Goal: Communication & Community: Answer question/provide support

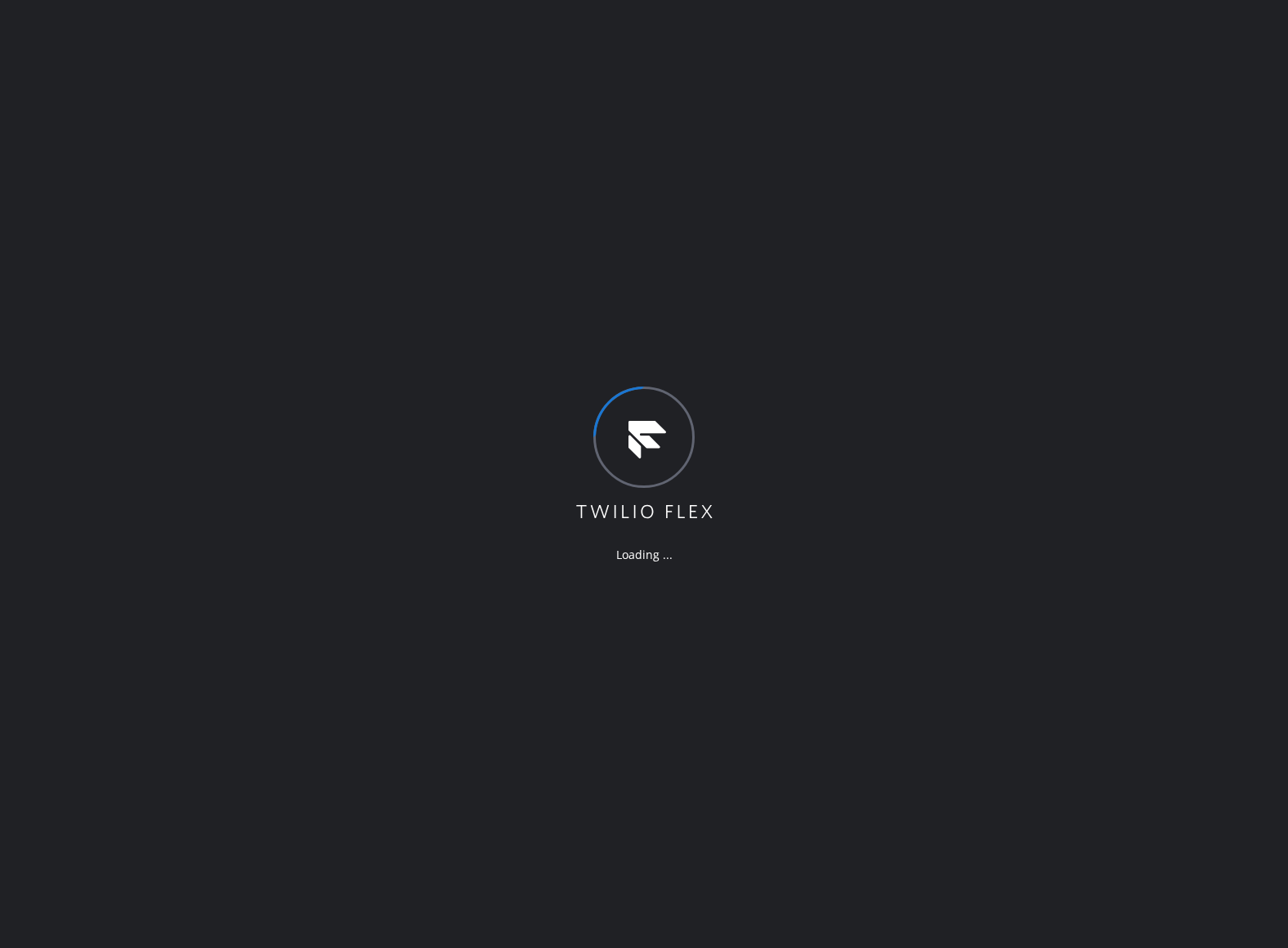
click at [330, 680] on div "Loading ..." at bounding box center [644, 474] width 1288 height 948
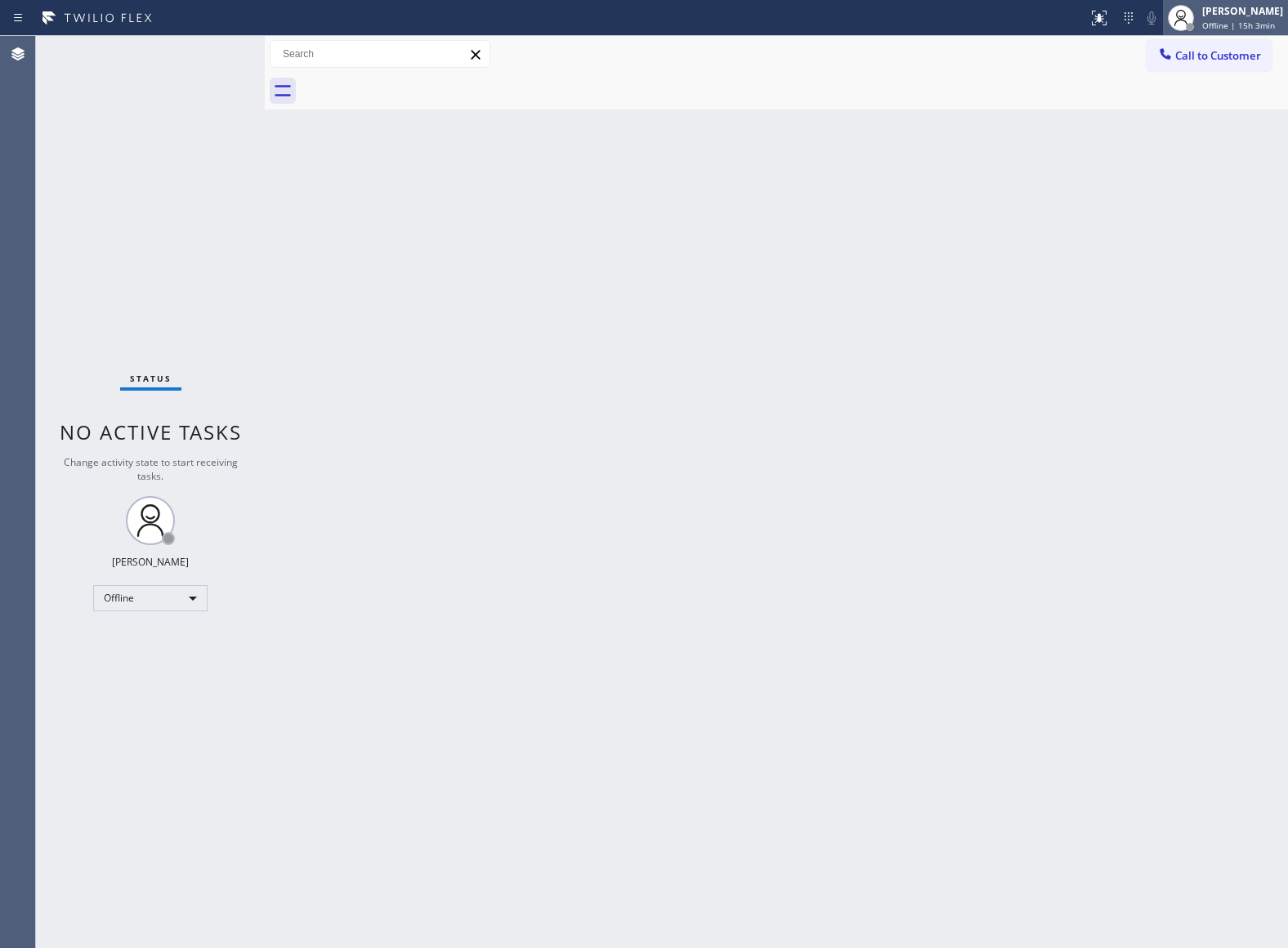
click at [1253, 13] on div "[PERSON_NAME]" at bounding box center [1242, 11] width 81 height 14
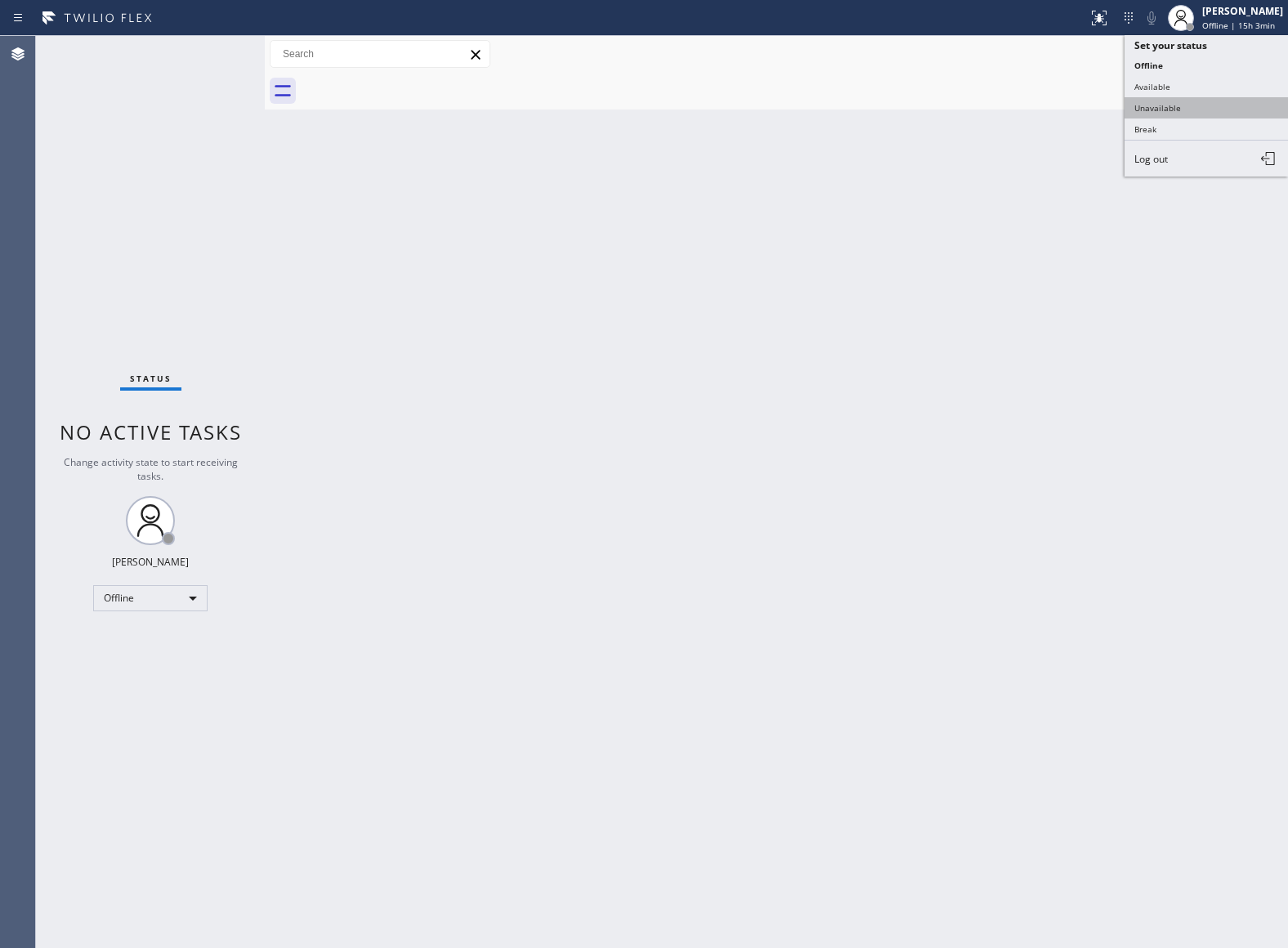
click at [1191, 106] on button "Unavailable" at bounding box center [1206, 107] width 164 height 21
click at [80, 337] on div "Status No active tasks Change activity state to start receiving tasks. [PERSON_…" at bounding box center [151, 492] width 229 height 912
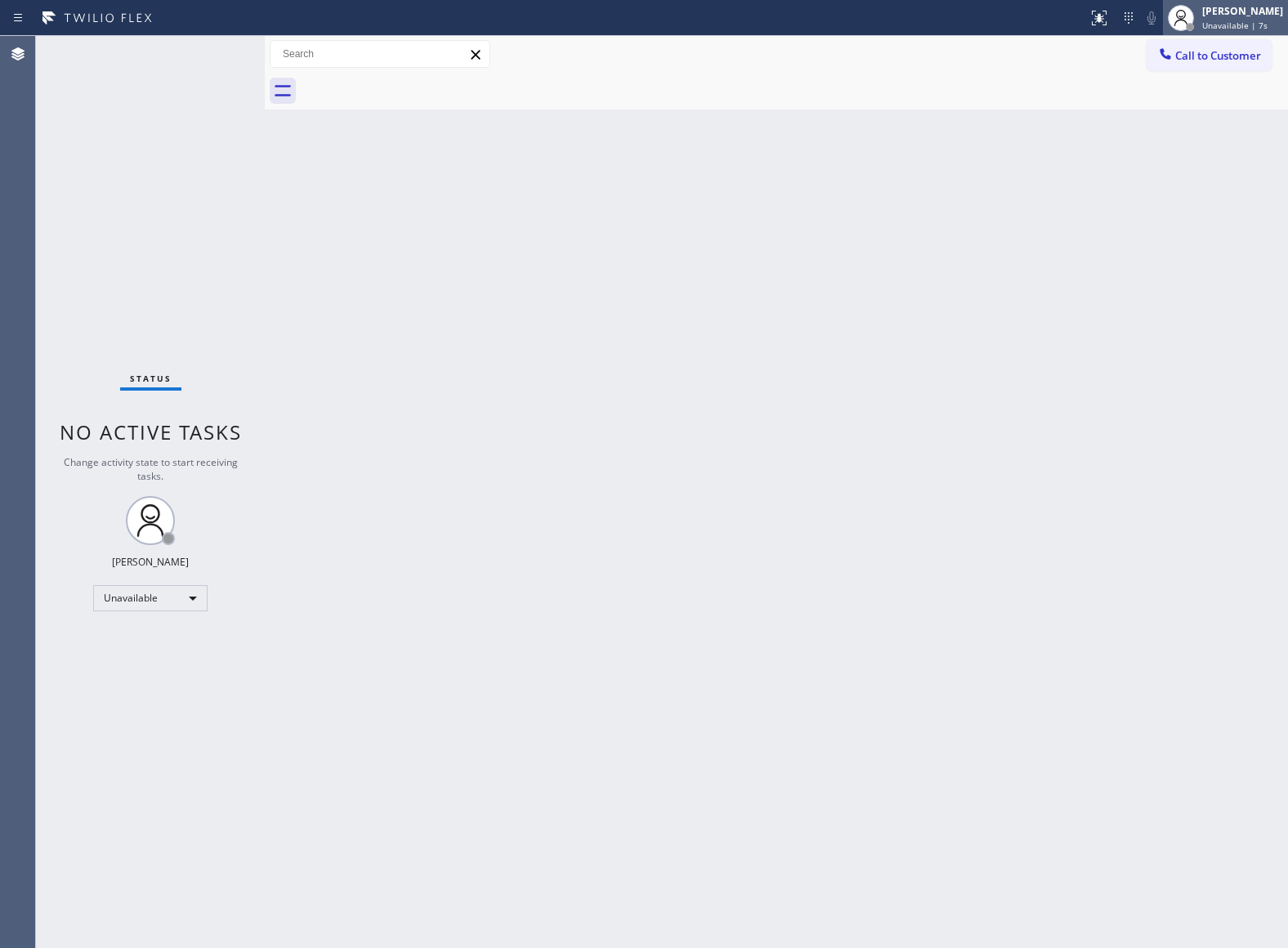
click at [1206, 29] on span "Unavailable | 7s" at bounding box center [1234, 25] width 65 height 11
drag, startPoint x: 804, startPoint y: 273, endPoint x: 759, endPoint y: 455, distance: 187.5
click at [799, 296] on div "Back to Dashboard Change Sender ID Customers Technicians Select a contact Outbo…" at bounding box center [776, 492] width 1023 height 912
click at [34, 220] on div "Agent Desktop" at bounding box center [18, 492] width 36 height 912
drag, startPoint x: 1167, startPoint y: 53, endPoint x: 606, endPoint y: 288, distance: 608.2
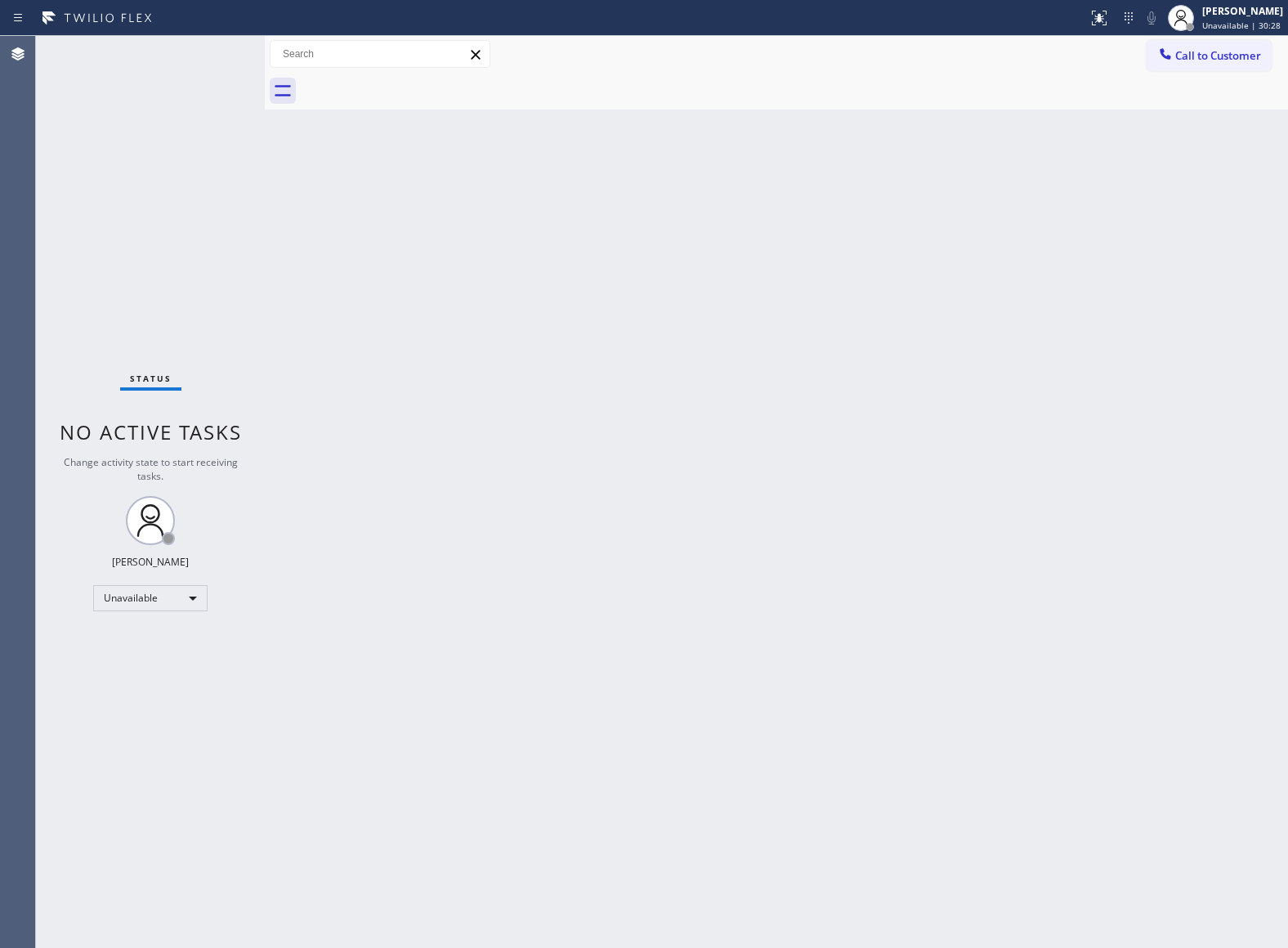
click at [1167, 52] on icon at bounding box center [1165, 54] width 17 height 17
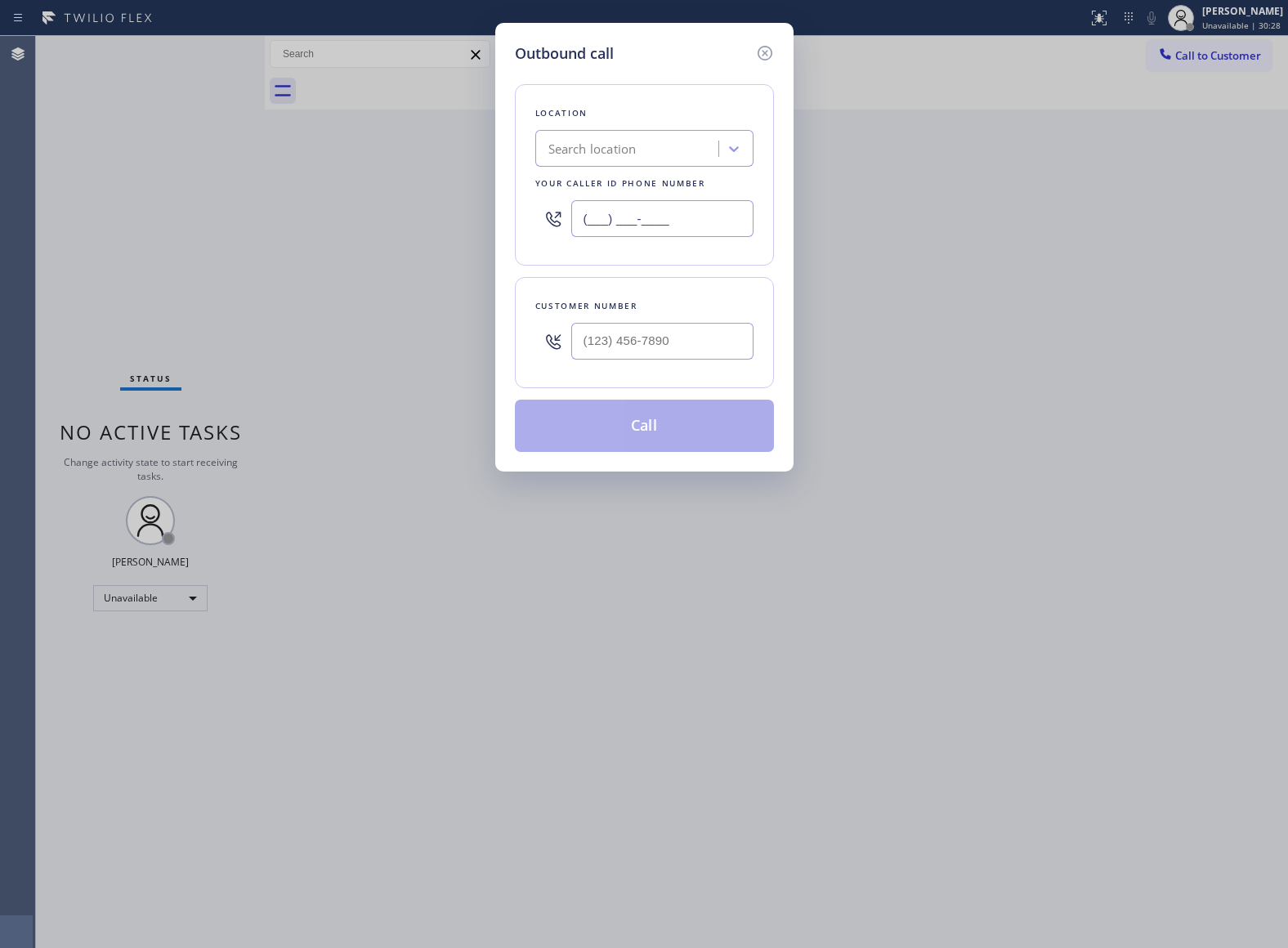
drag, startPoint x: 643, startPoint y: 227, endPoint x: 551, endPoint y: 305, distance: 120.6
click at [643, 229] on input "(___) ___-____" at bounding box center [662, 218] width 182 height 37
paste input "813) 358-6764"
type input "[PHONE_NUMBER]"
click at [613, 344] on input "text" at bounding box center [662, 342] width 182 height 37
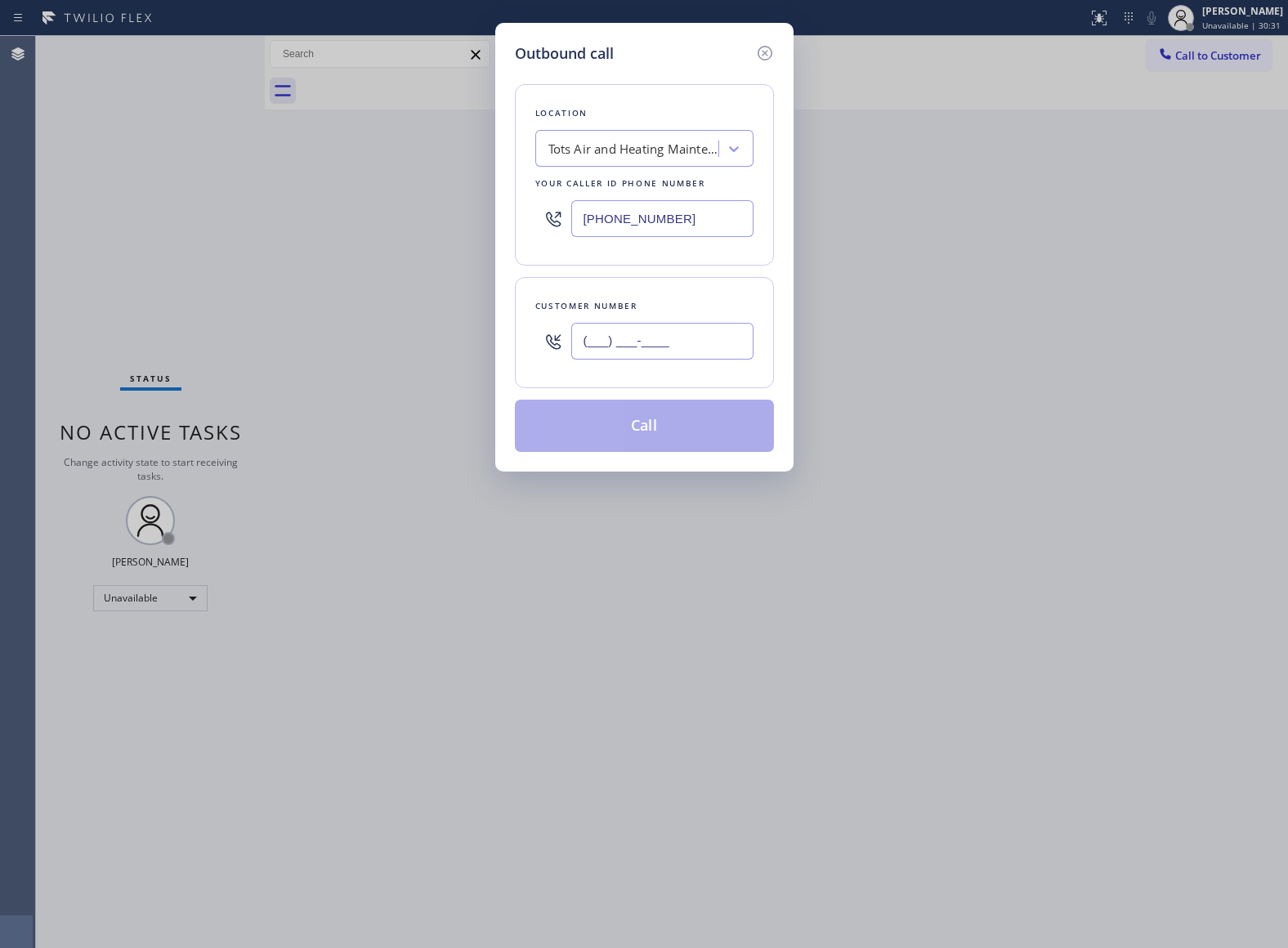
paste input "813) 716-2116"
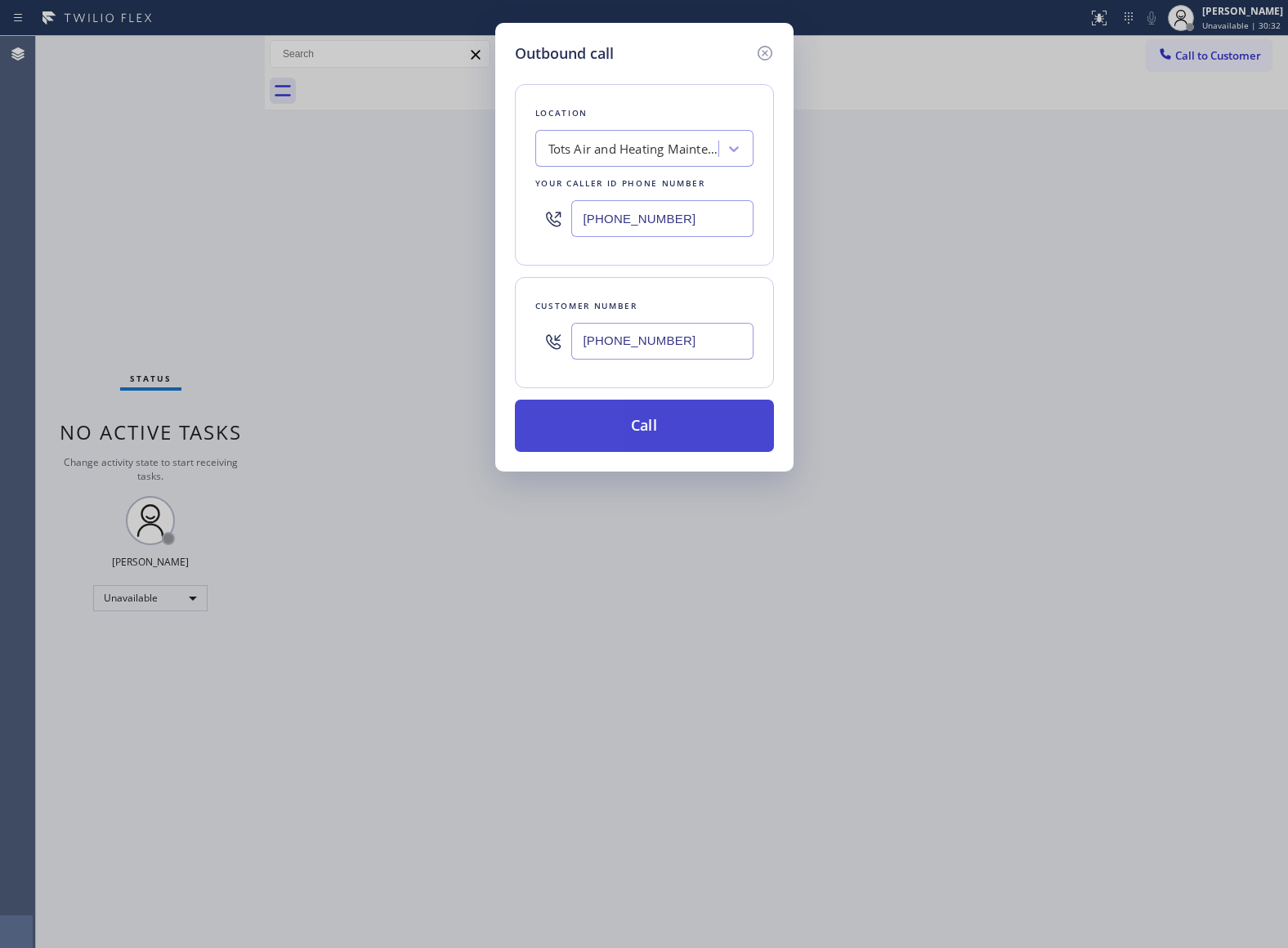
type input "[PHONE_NUMBER]"
click at [688, 429] on button "Call" at bounding box center [644, 425] width 259 height 52
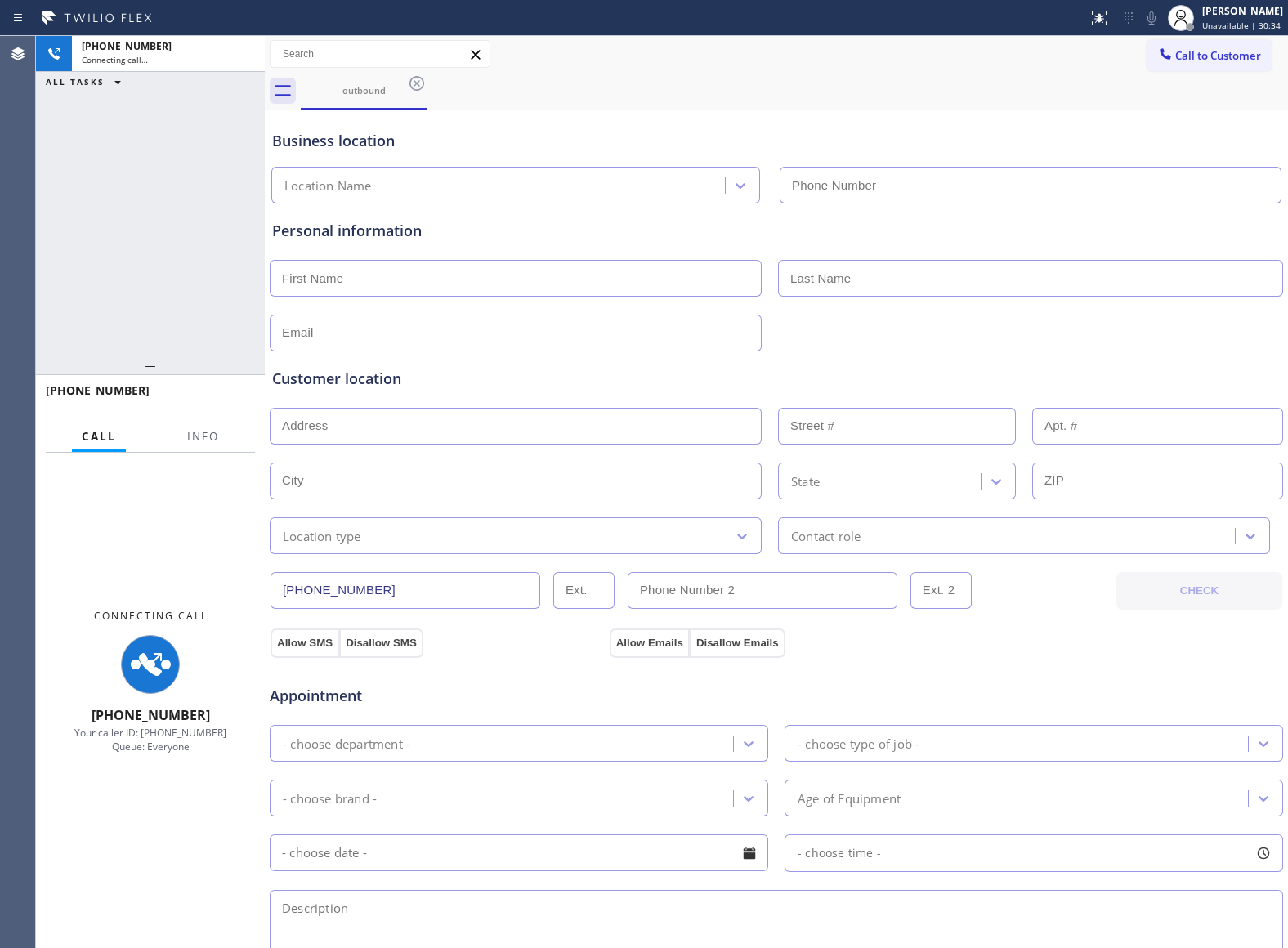
type input "[PHONE_NUMBER]"
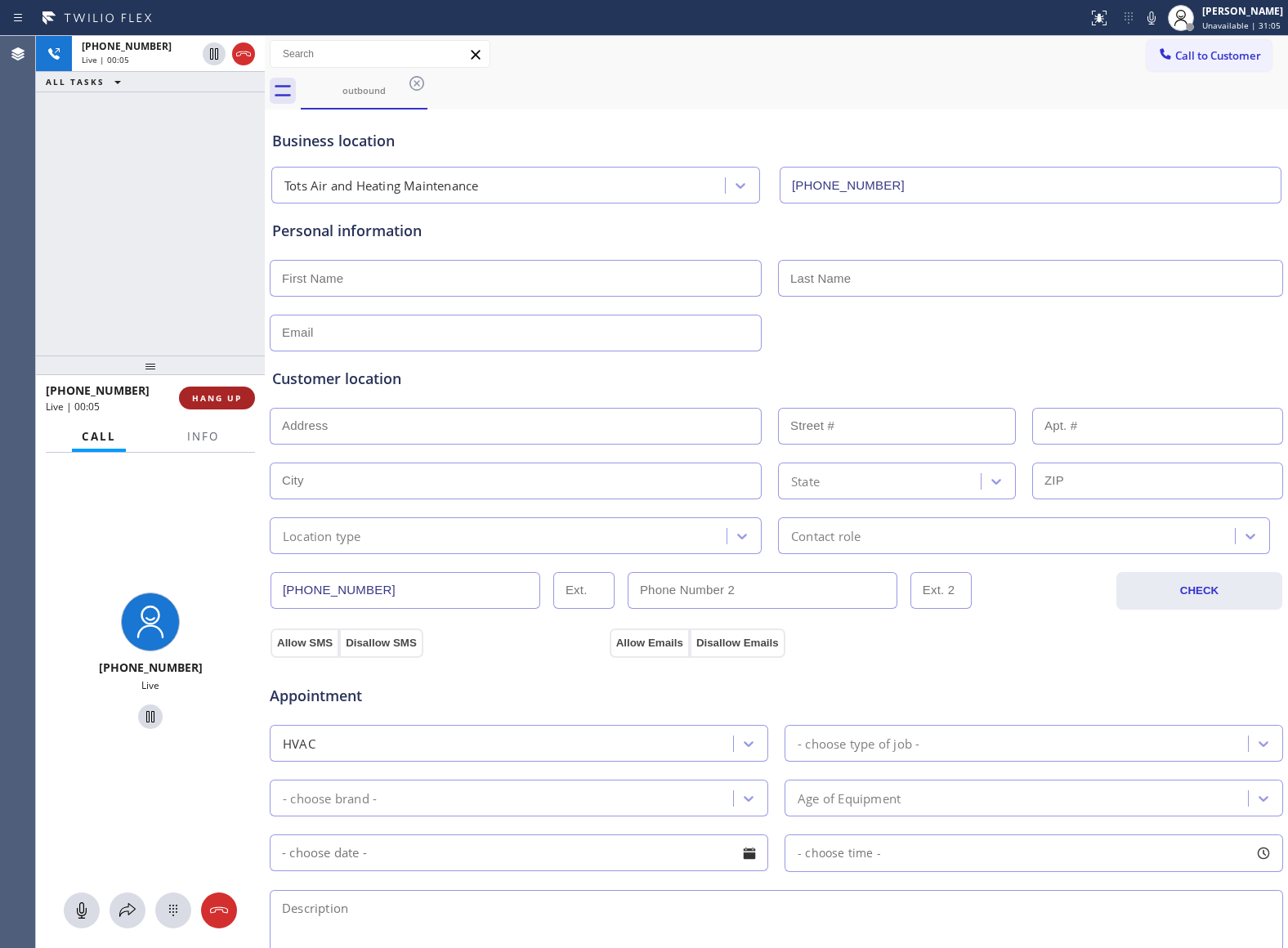
drag, startPoint x: 226, startPoint y: 406, endPoint x: 53, endPoint y: 445, distance: 177.3
click at [225, 406] on button "HANG UP" at bounding box center [217, 398] width 76 height 23
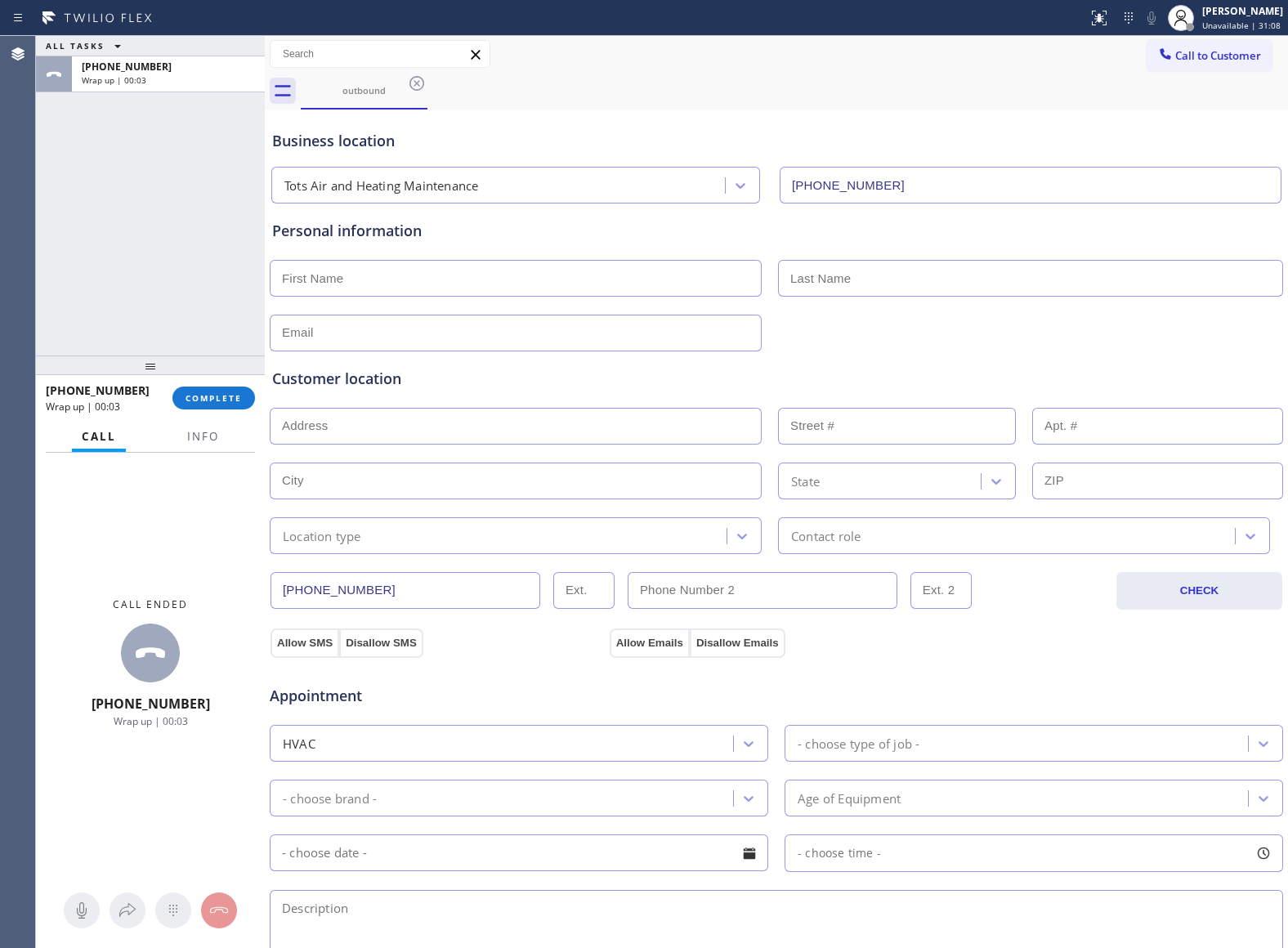
drag, startPoint x: 1167, startPoint y: 53, endPoint x: 1019, endPoint y: 224, distance: 226.2
click at [1175, 53] on span "Call to Customer" at bounding box center [1218, 55] width 85 height 15
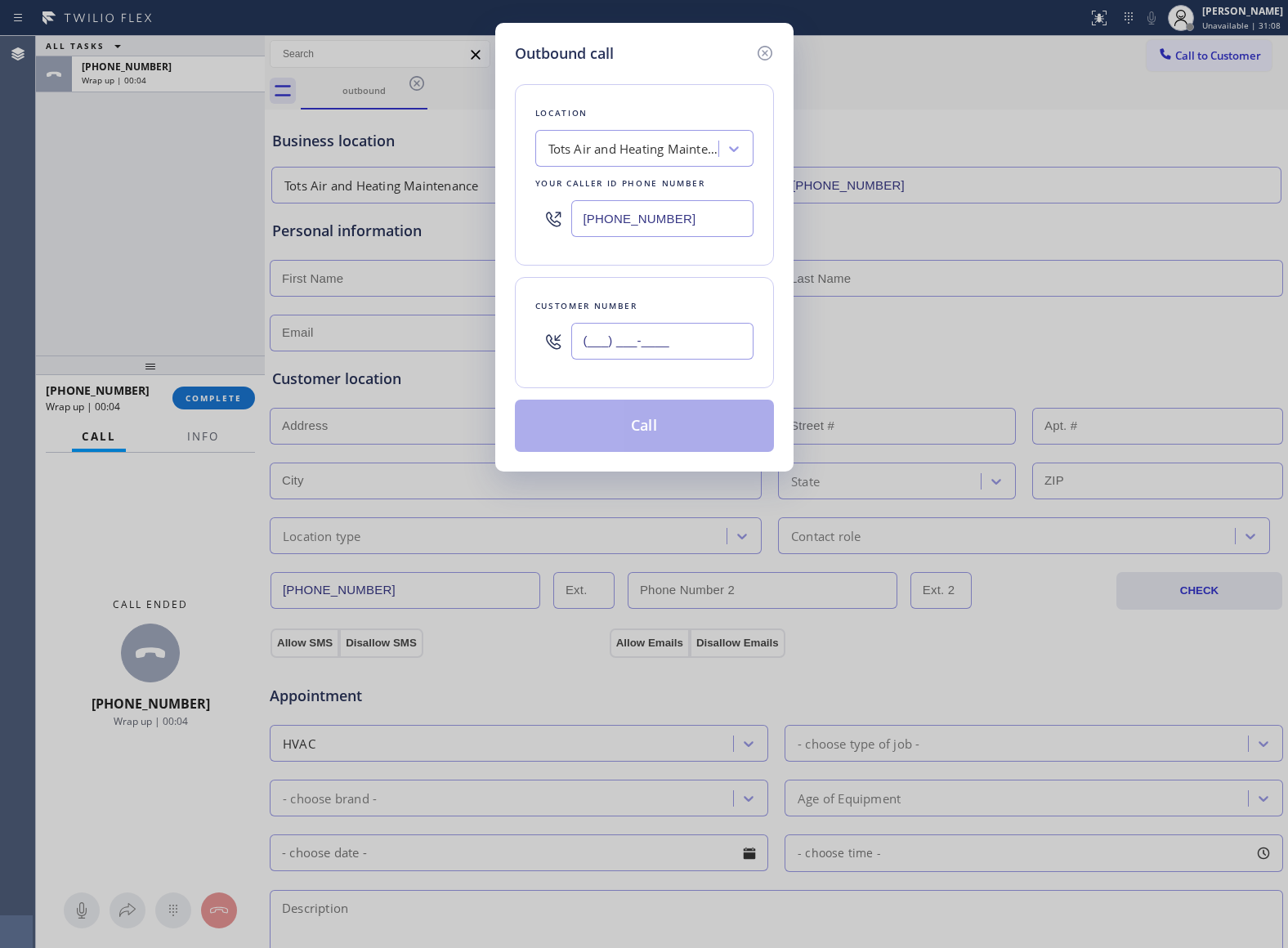
click at [619, 355] on input "(___) ___-____" at bounding box center [662, 342] width 182 height 37
paste input "813) 716-2116"
type input "[PHONE_NUMBER]"
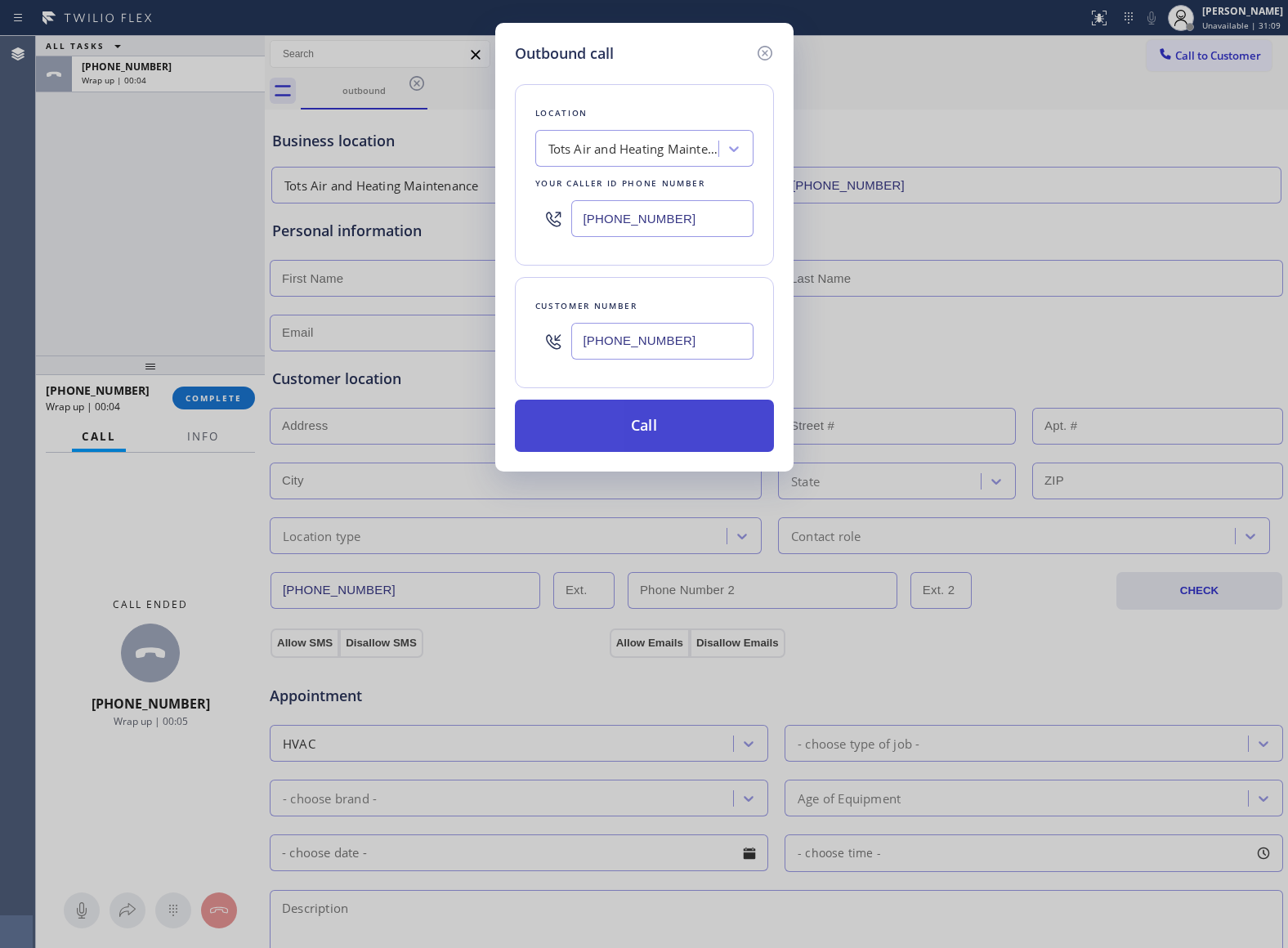
click at [651, 437] on button "Call" at bounding box center [644, 425] width 259 height 52
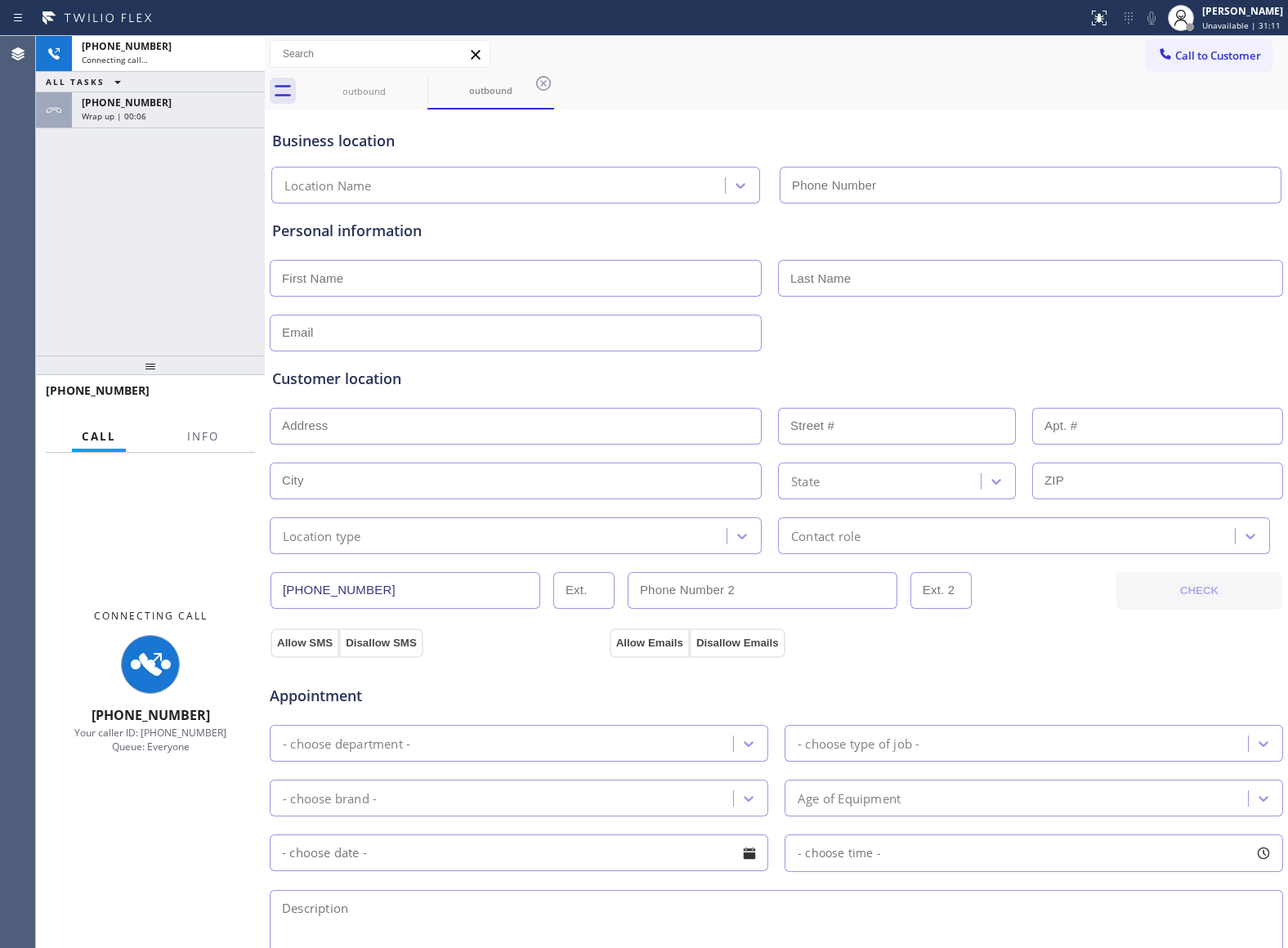
type input "[PHONE_NUMBER]"
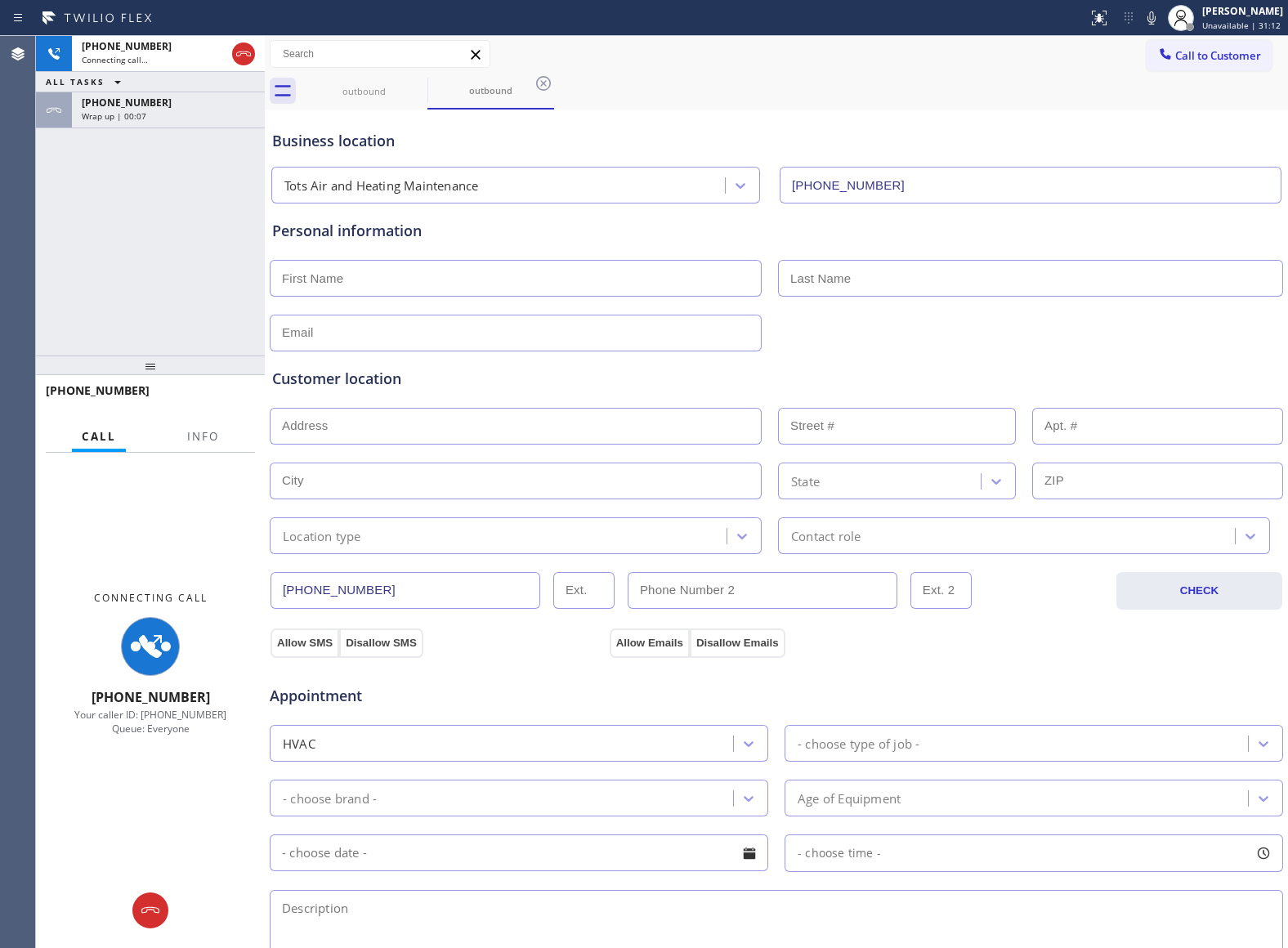
click at [105, 222] on div "[PHONE_NUMBER] Connecting call… ALL TASKS ALL TASKS ACTIVE TASKS TASKS IN WRAP …" at bounding box center [151, 195] width 229 height 320
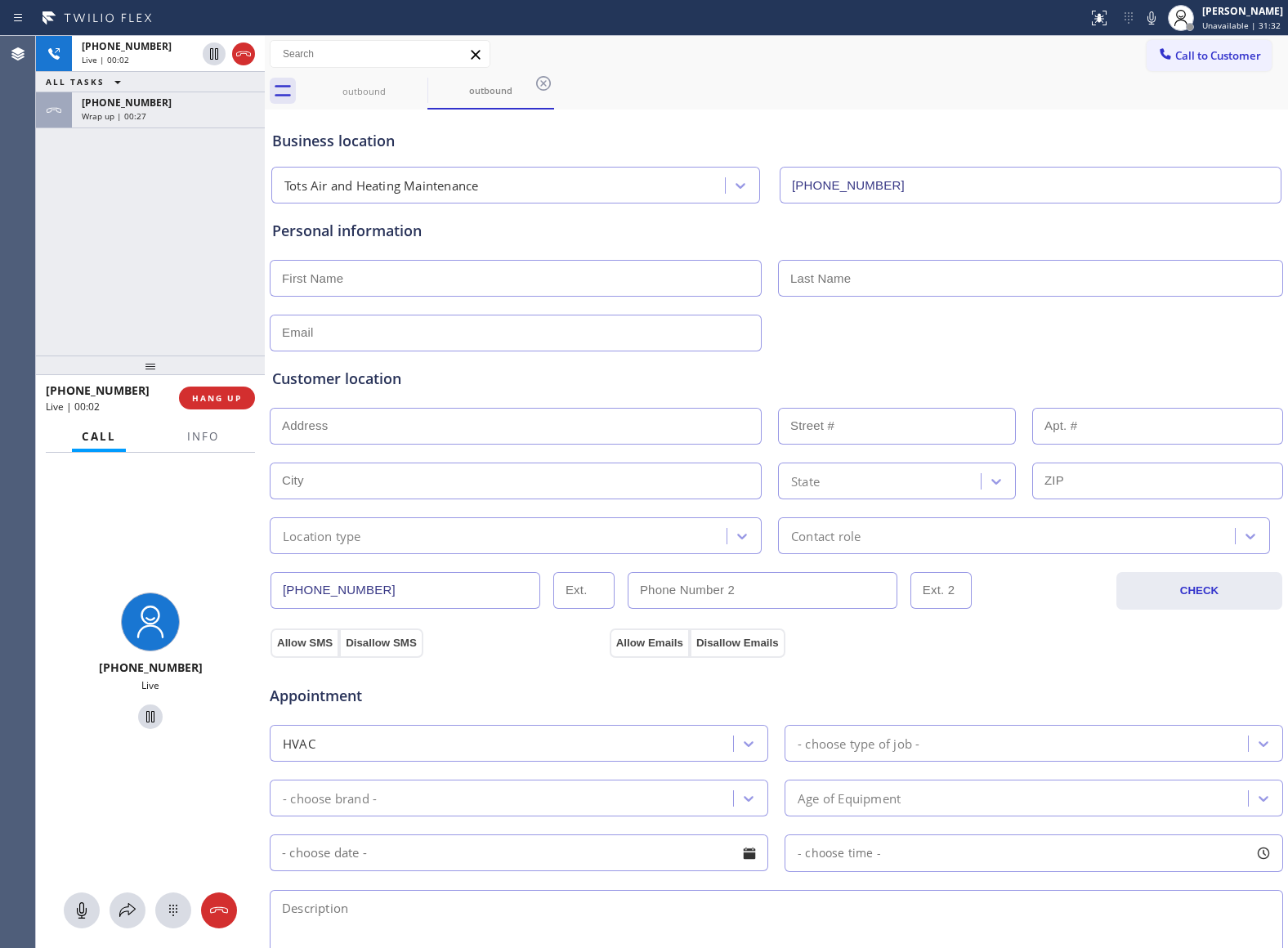
drag, startPoint x: 63, startPoint y: 208, endPoint x: 144, endPoint y: 199, distance: 81.5
click at [63, 208] on div "[PHONE_NUMBER] Live | 00:02 ALL TASKS ALL TASKS ACTIVE TASKS TASKS IN WRAP UP […" at bounding box center [151, 195] width 229 height 320
click at [208, 393] on span "HANG UP" at bounding box center [217, 398] width 50 height 11
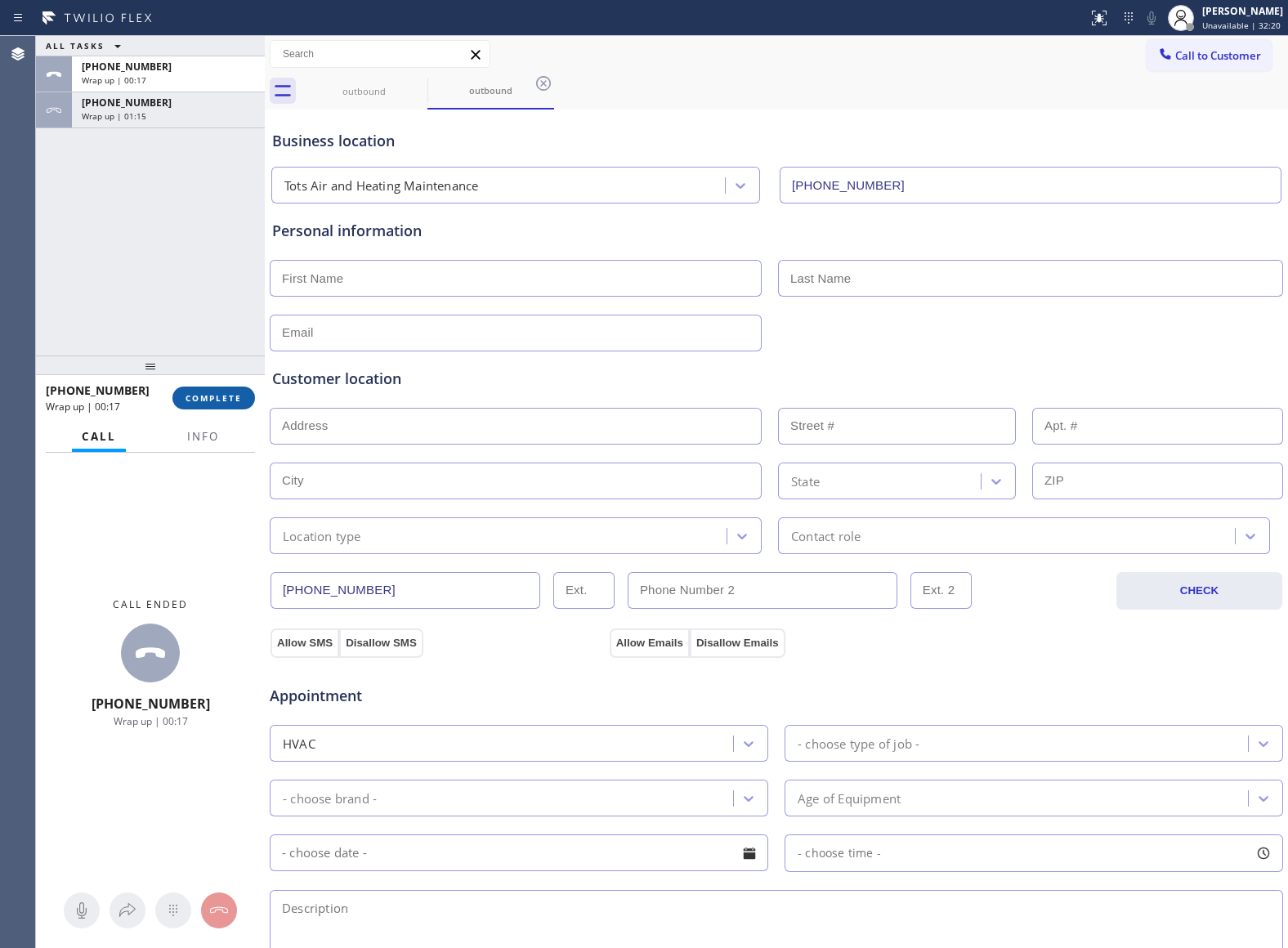
click at [189, 393] on span "COMPLETE" at bounding box center [214, 398] width 56 height 11
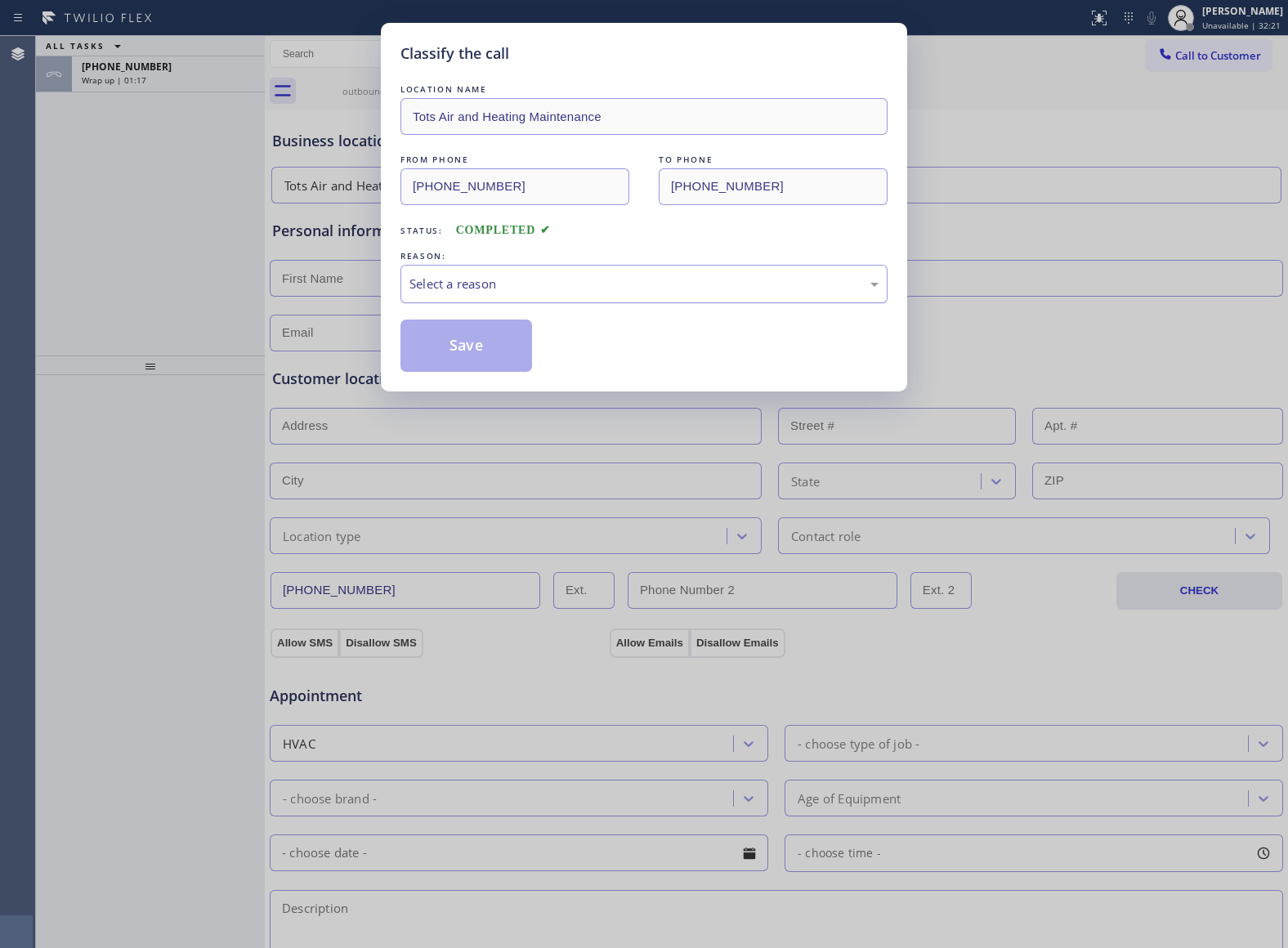
click at [507, 271] on div "Select a reason" at bounding box center [644, 284] width 487 height 39
click at [468, 350] on button "Save" at bounding box center [466, 345] width 131 height 52
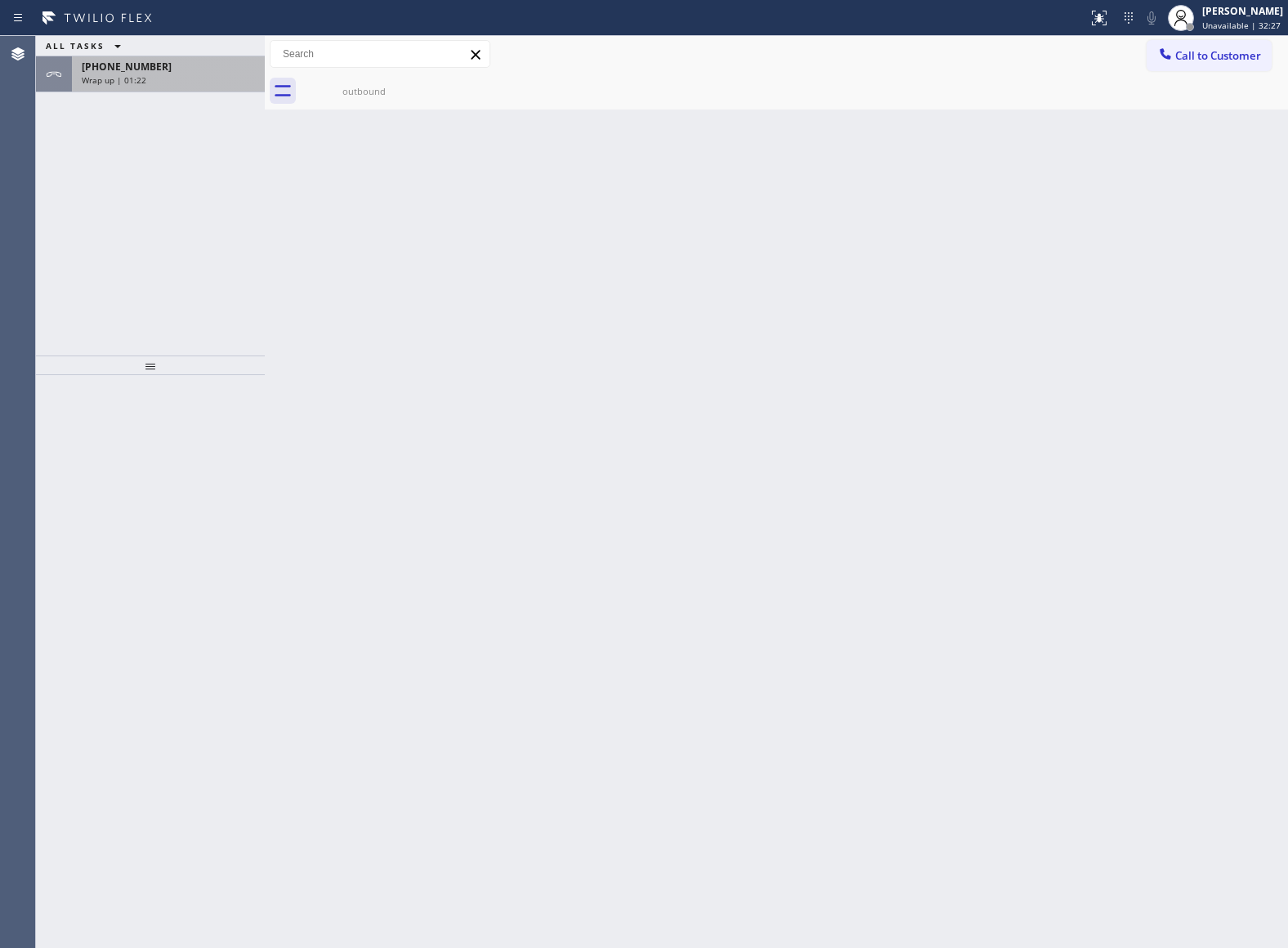
click at [173, 60] on div "[PHONE_NUMBER]" at bounding box center [168, 67] width 173 height 14
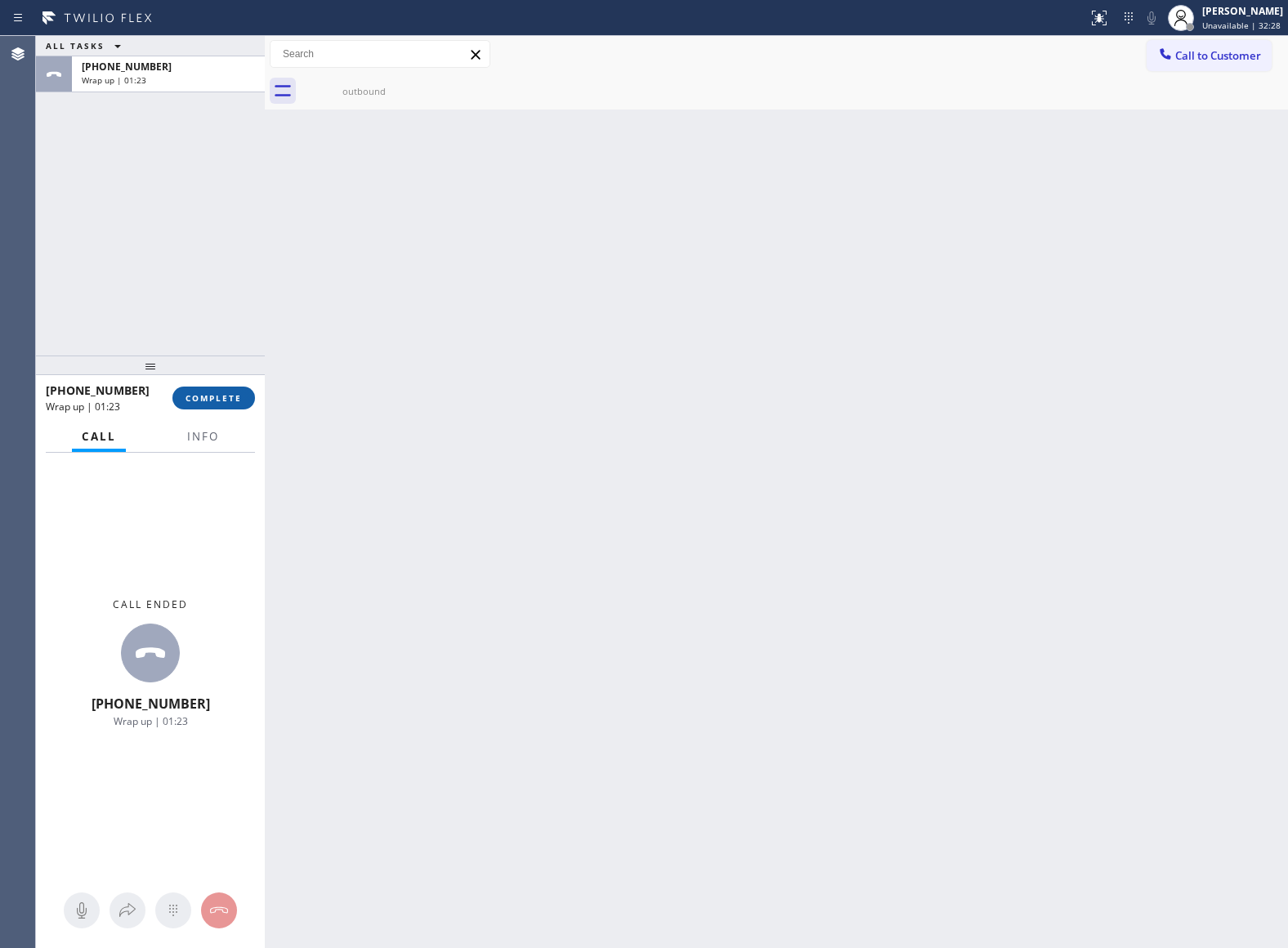
click at [229, 402] on span "COMPLETE" at bounding box center [214, 398] width 56 height 11
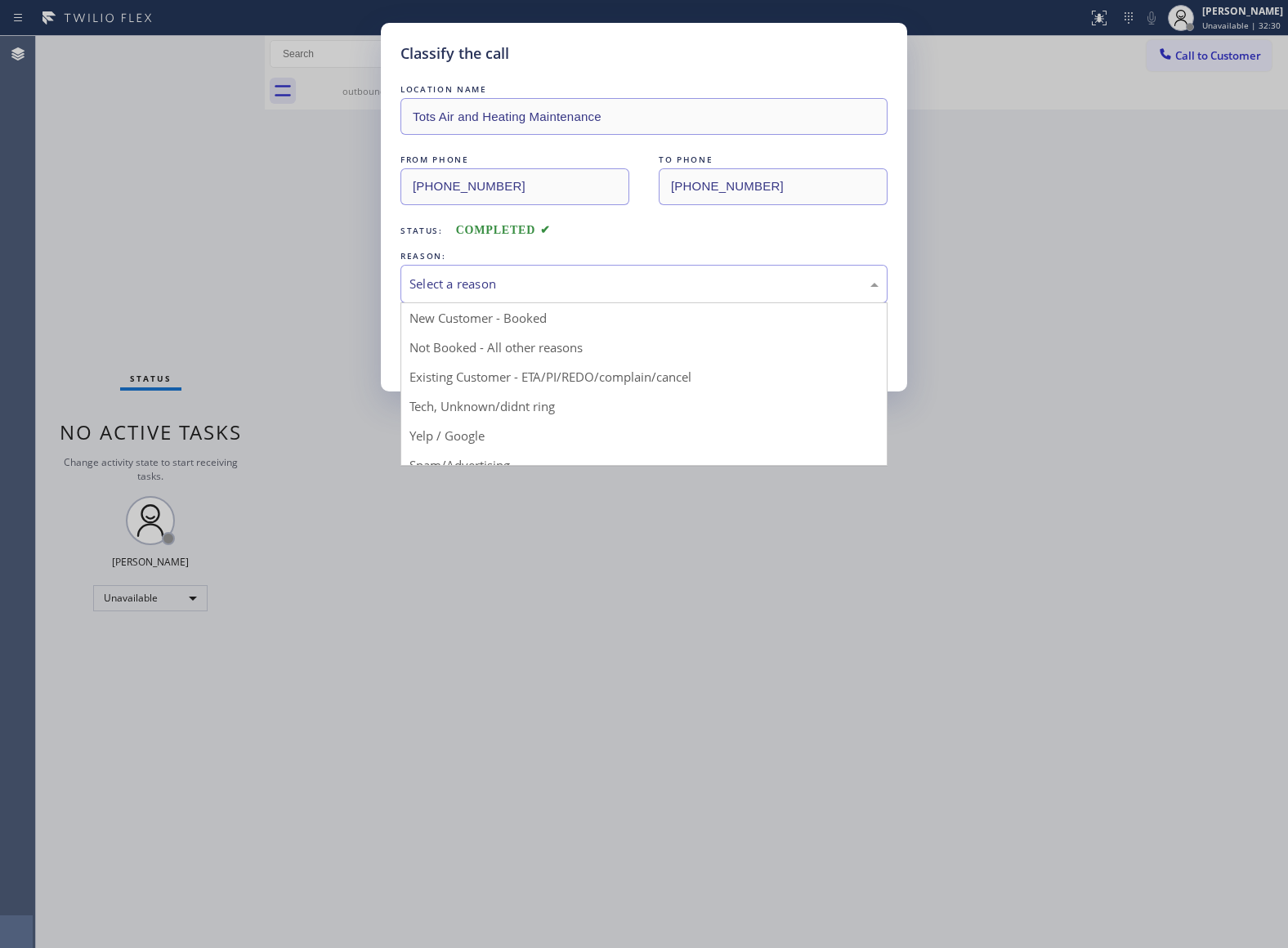
click at [465, 276] on div "Select a reason" at bounding box center [644, 283] width 469 height 18
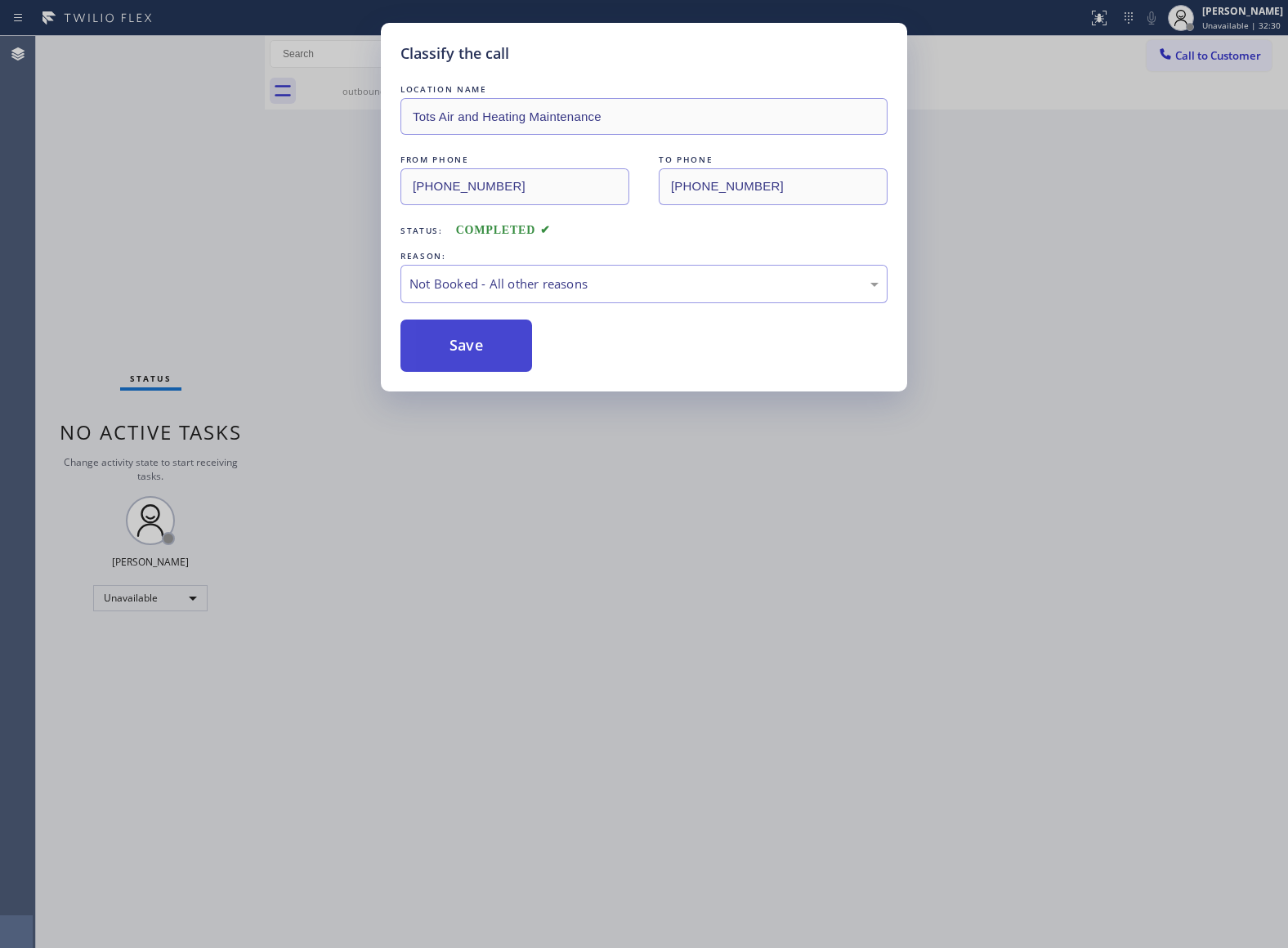
click at [461, 356] on button "Save" at bounding box center [466, 345] width 131 height 52
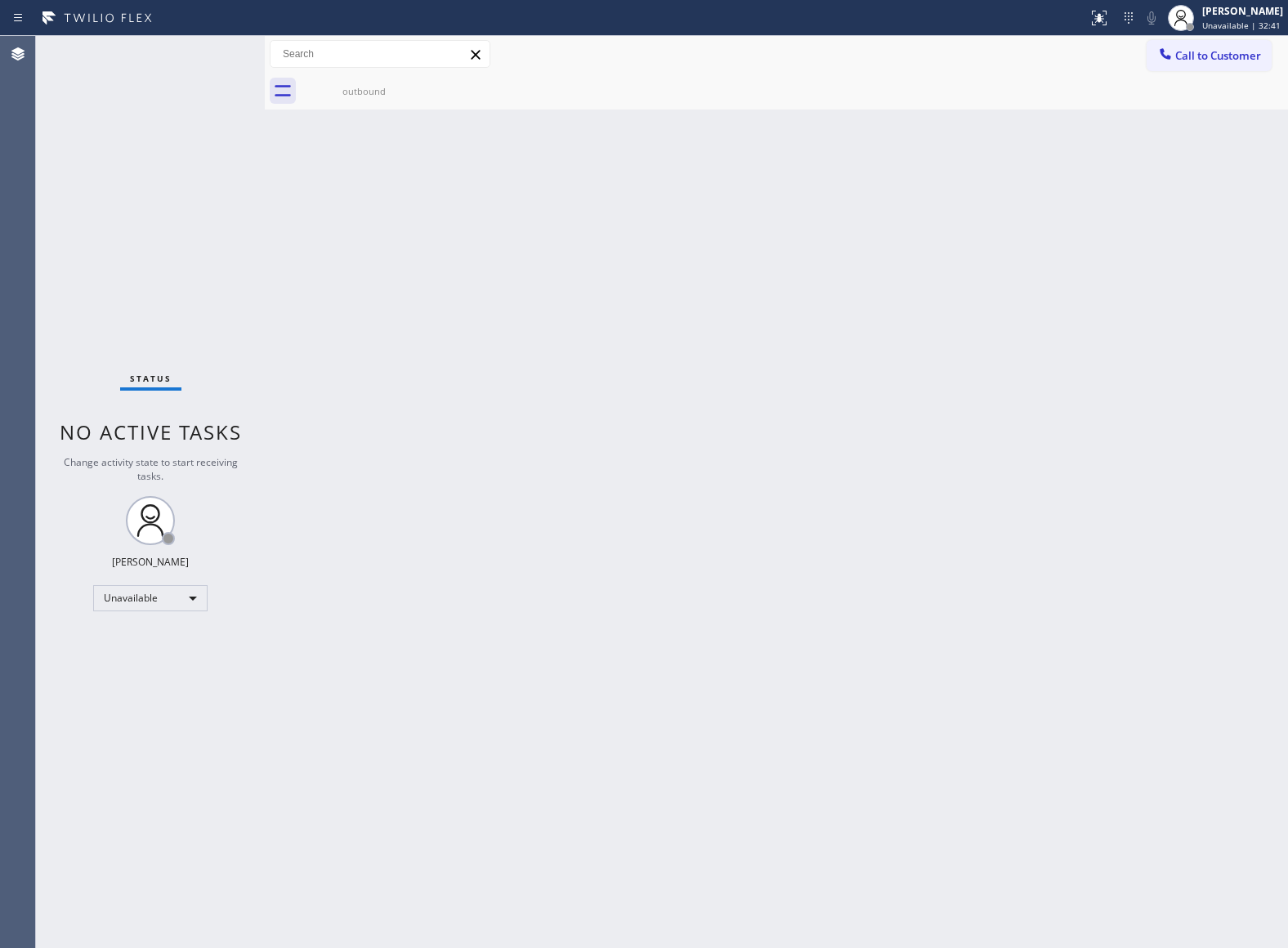
drag, startPoint x: 84, startPoint y: 298, endPoint x: 416, endPoint y: 191, distance: 348.8
click at [84, 298] on div "Status No active tasks Change activity state to start receiving tasks. [PERSON_…" at bounding box center [151, 492] width 229 height 912
click at [125, 350] on div "Status No active tasks Change activity state to start receiving tasks. [PERSON_…" at bounding box center [151, 492] width 229 height 912
